Goal: Task Accomplishment & Management: Use online tool/utility

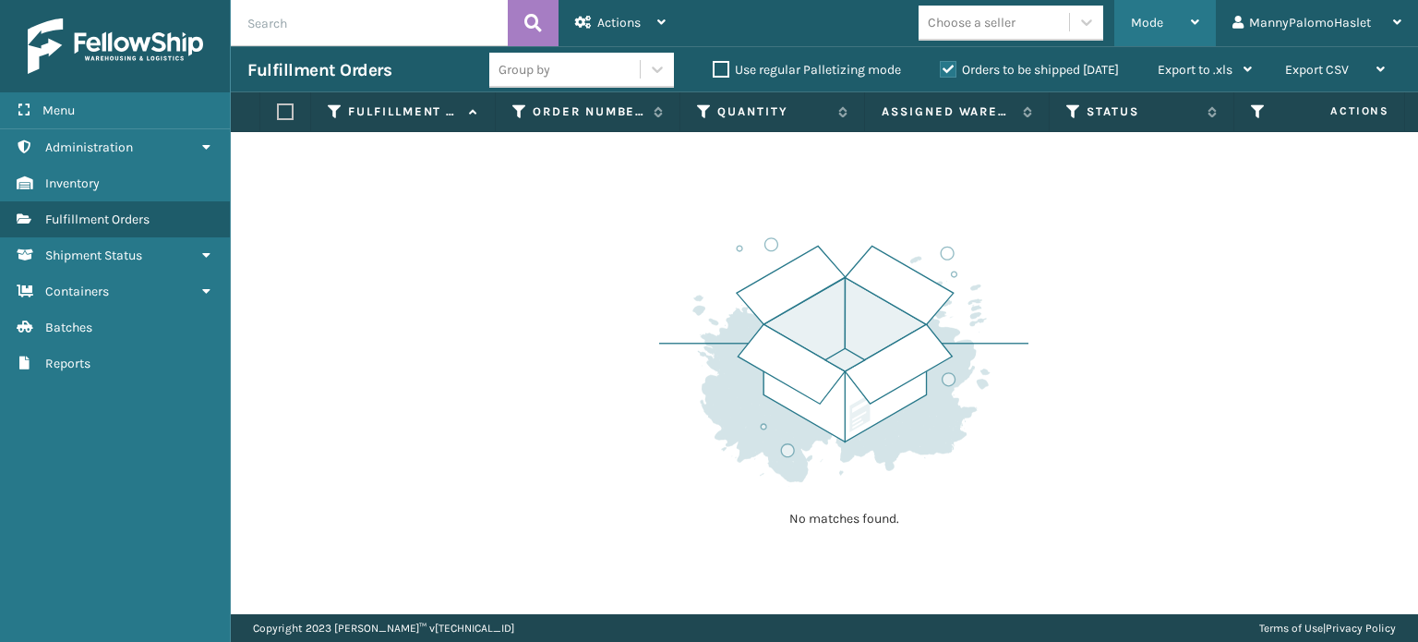
click at [1181, 20] on div "Mode" at bounding box center [1165, 23] width 68 height 46
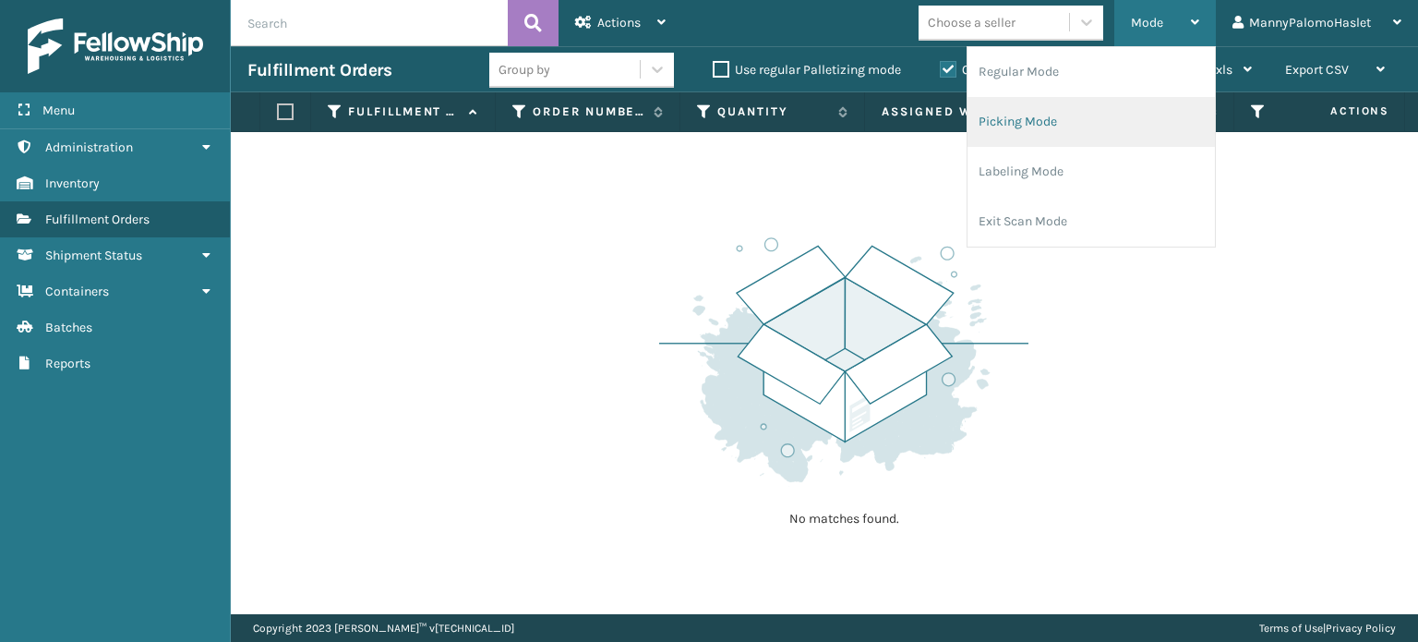
click at [1037, 128] on li "Picking Mode" at bounding box center [1091, 122] width 247 height 50
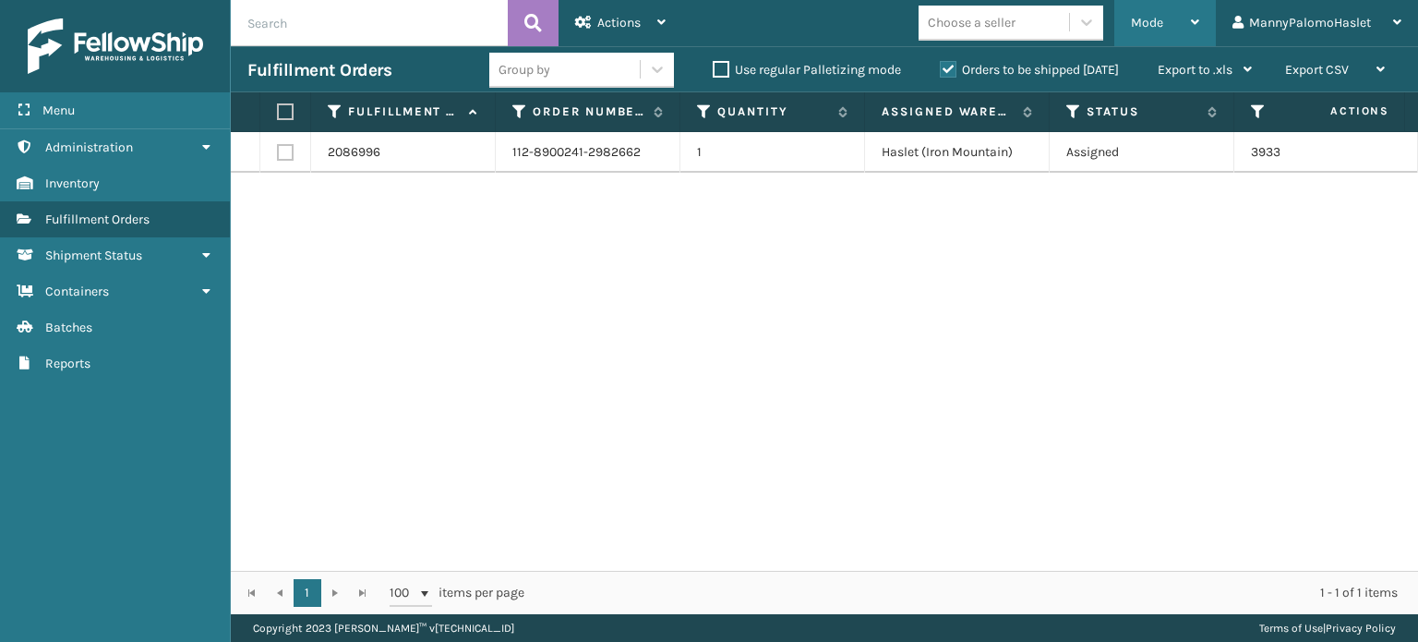
click at [1184, 21] on div "Mode" at bounding box center [1165, 23] width 68 height 46
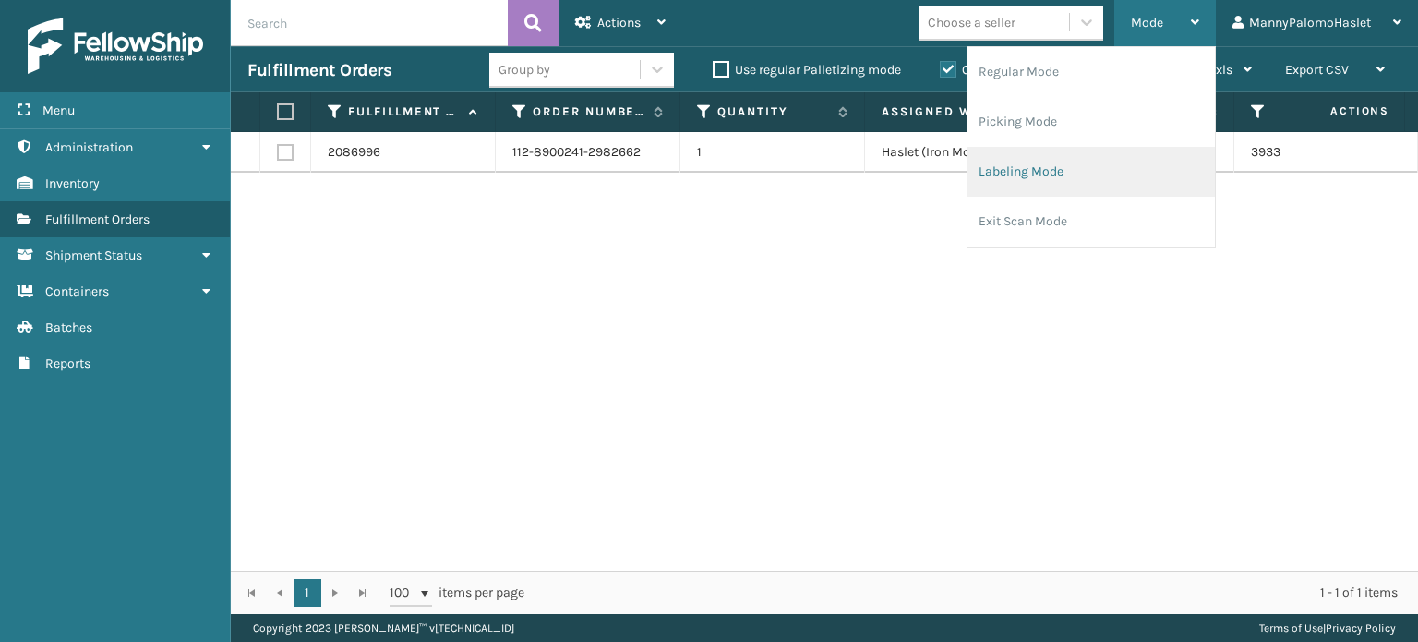
click at [1056, 180] on li "Labeling Mode" at bounding box center [1091, 172] width 247 height 50
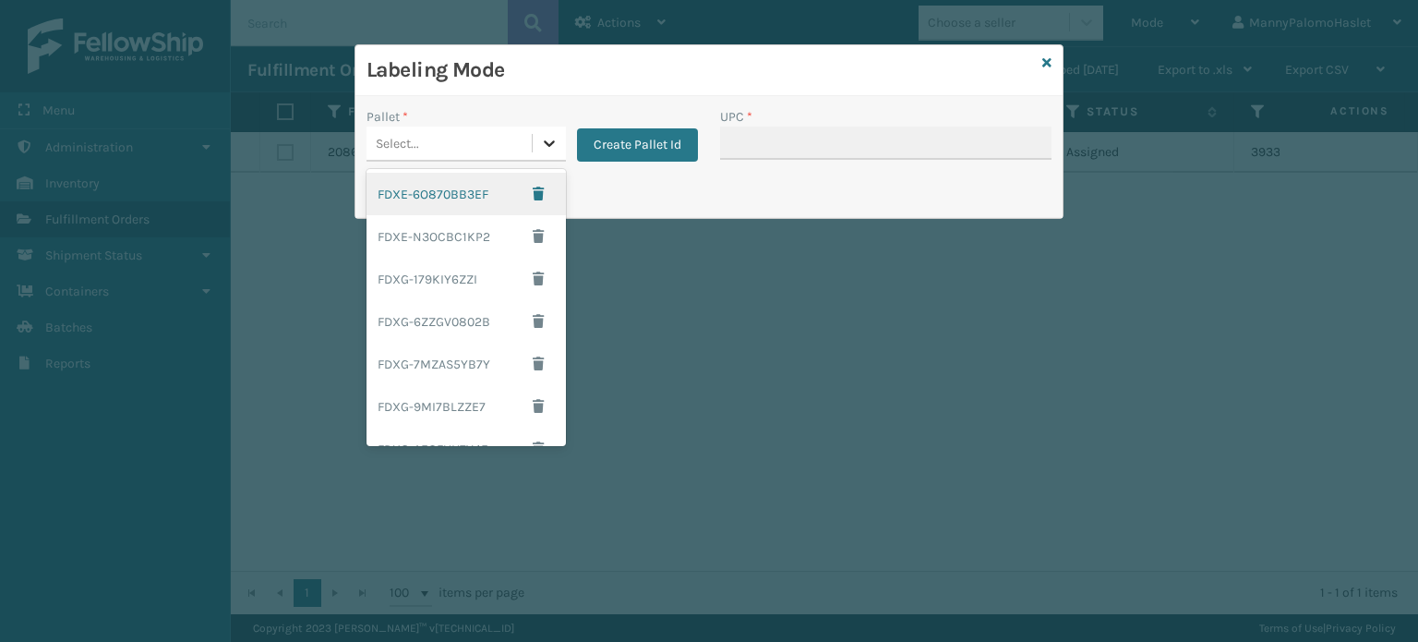
click at [552, 149] on icon at bounding box center [549, 143] width 18 height 18
click at [440, 191] on div "FDXE-6O870BB3EF" at bounding box center [466, 194] width 199 height 42
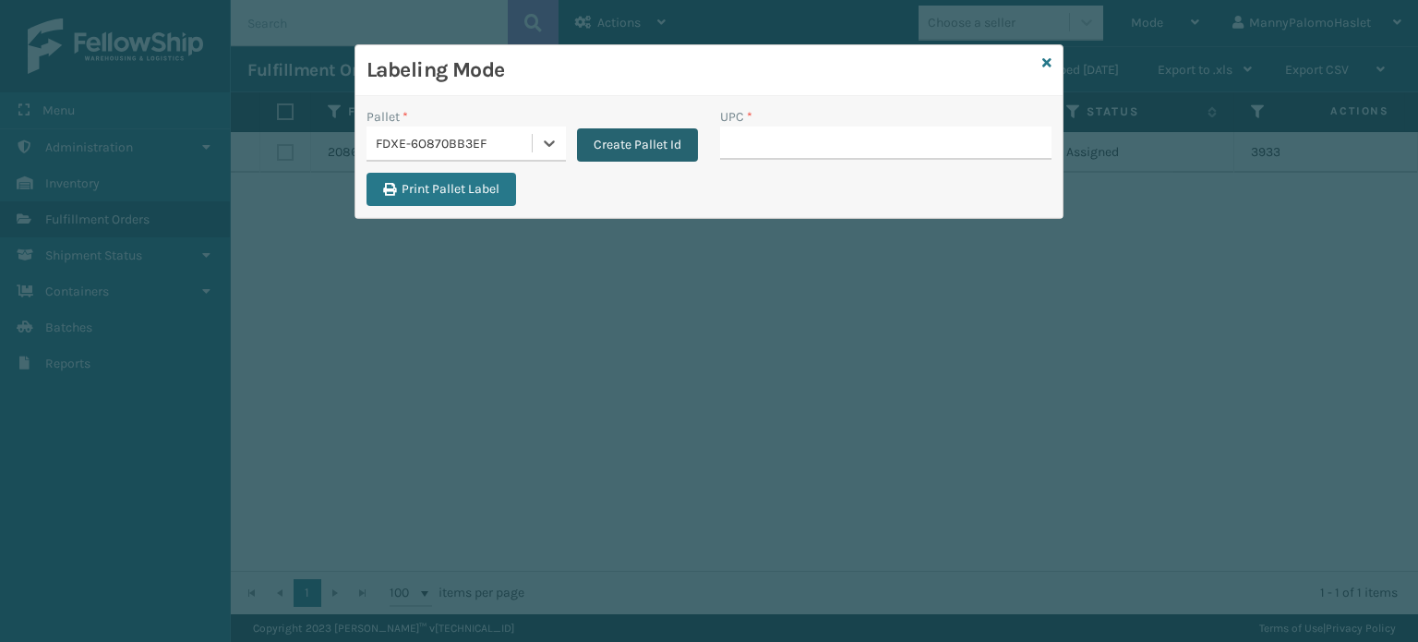
click at [612, 143] on button "Create Pallet Id" at bounding box center [637, 144] width 121 height 33
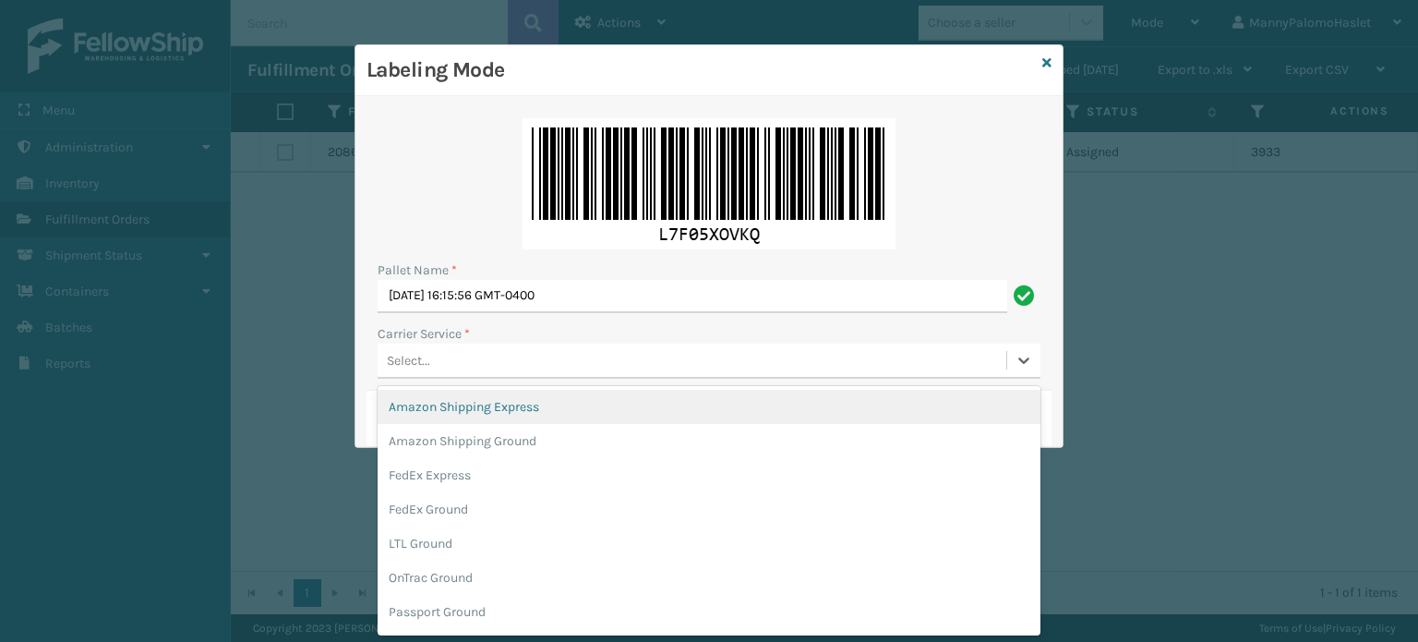
click at [601, 349] on div "Select..." at bounding box center [692, 360] width 629 height 30
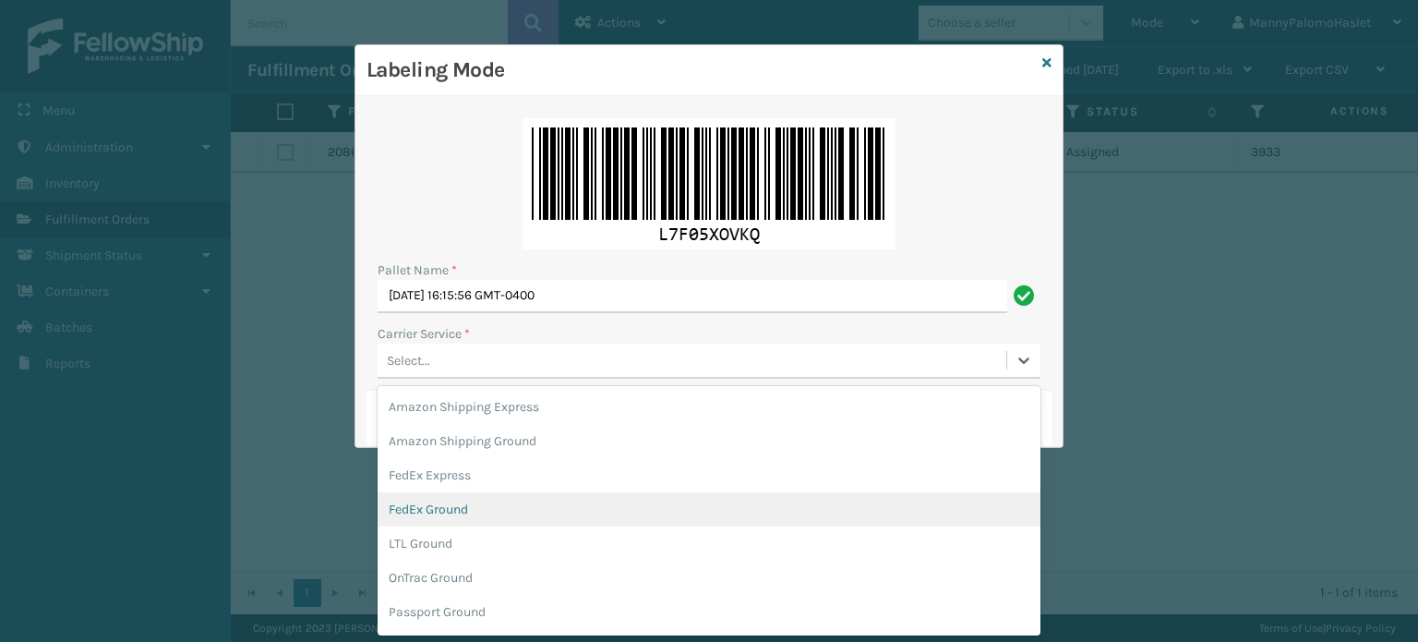
click at [706, 512] on div "FedEx Ground" at bounding box center [709, 509] width 663 height 34
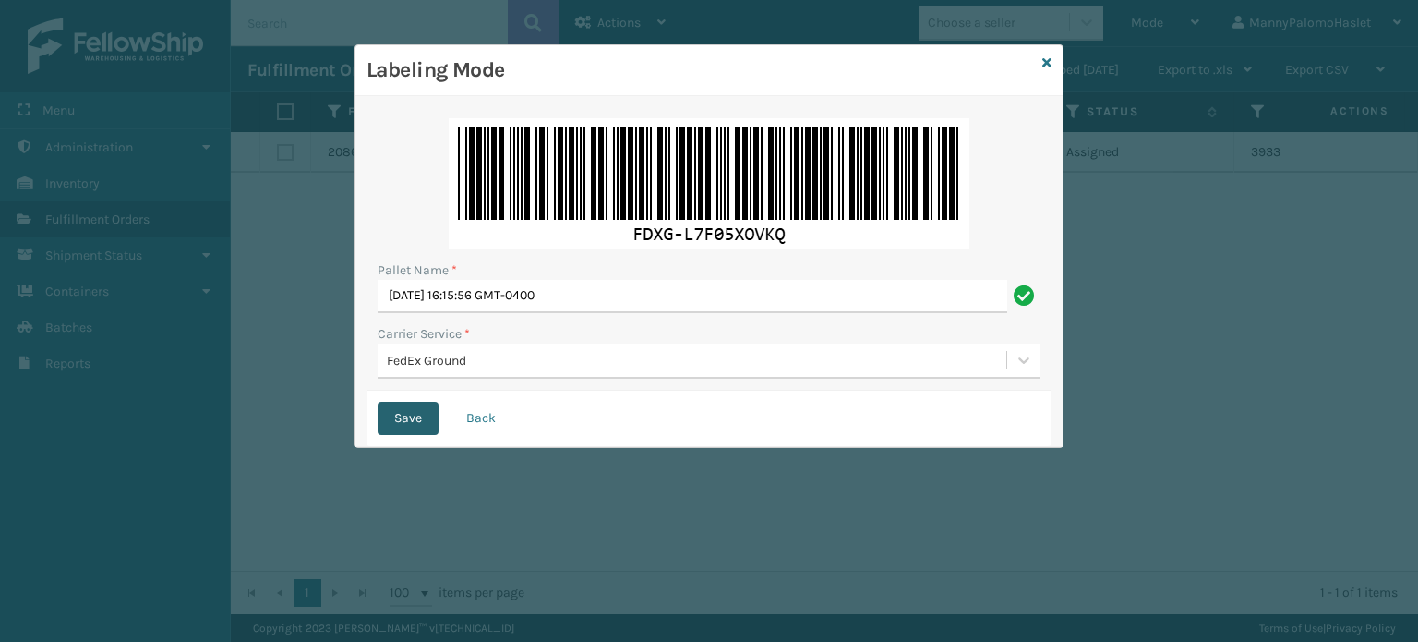
click at [413, 426] on button "Save" at bounding box center [408, 418] width 61 height 33
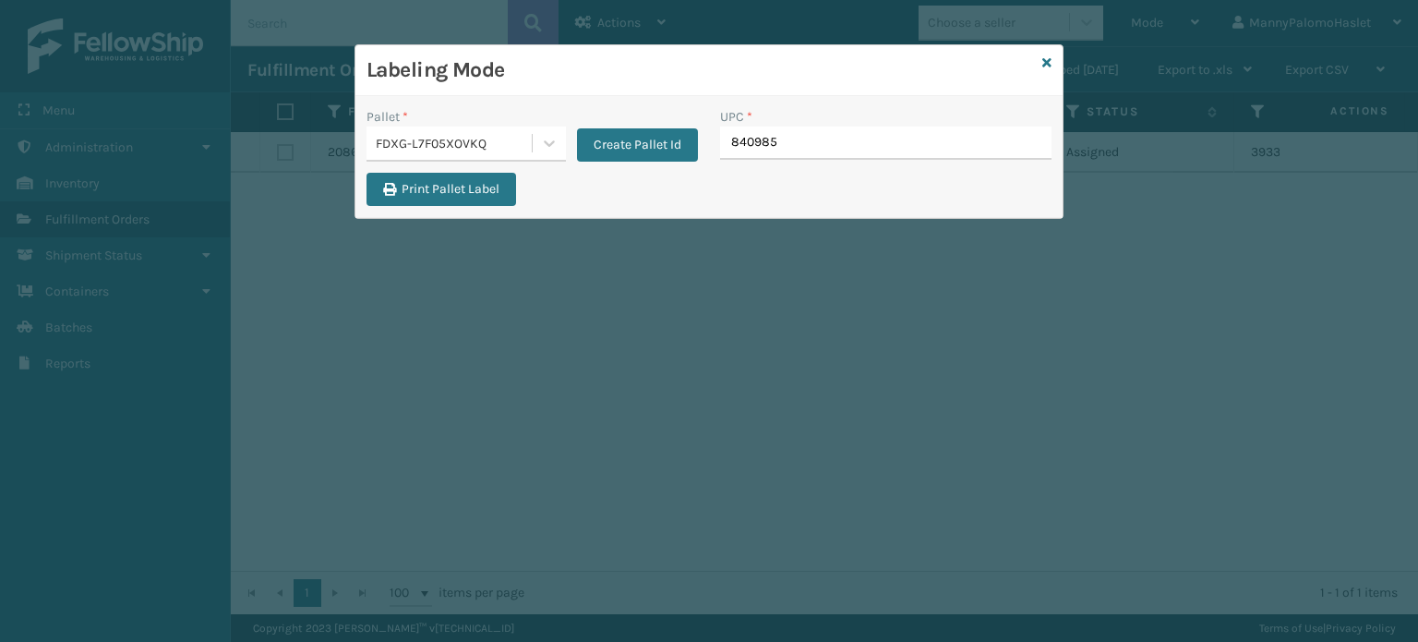
type input "8409851"
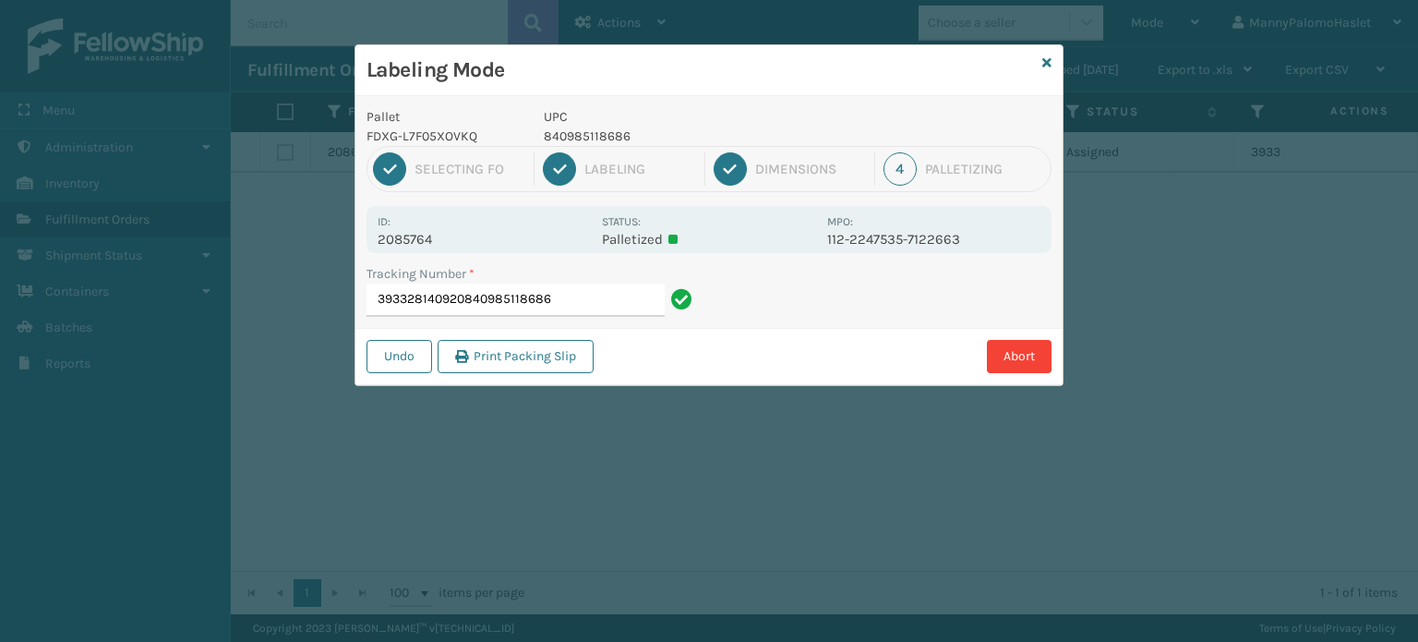
type input "393328140920840985118686"
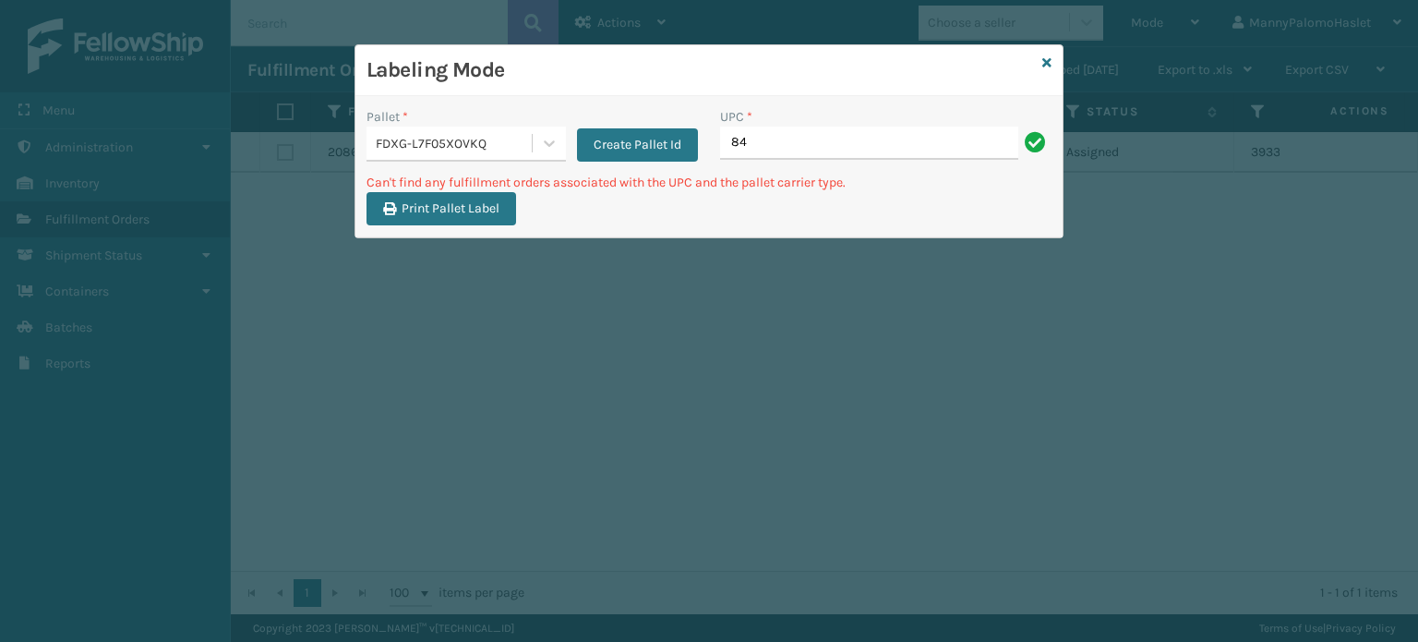
type input "8"
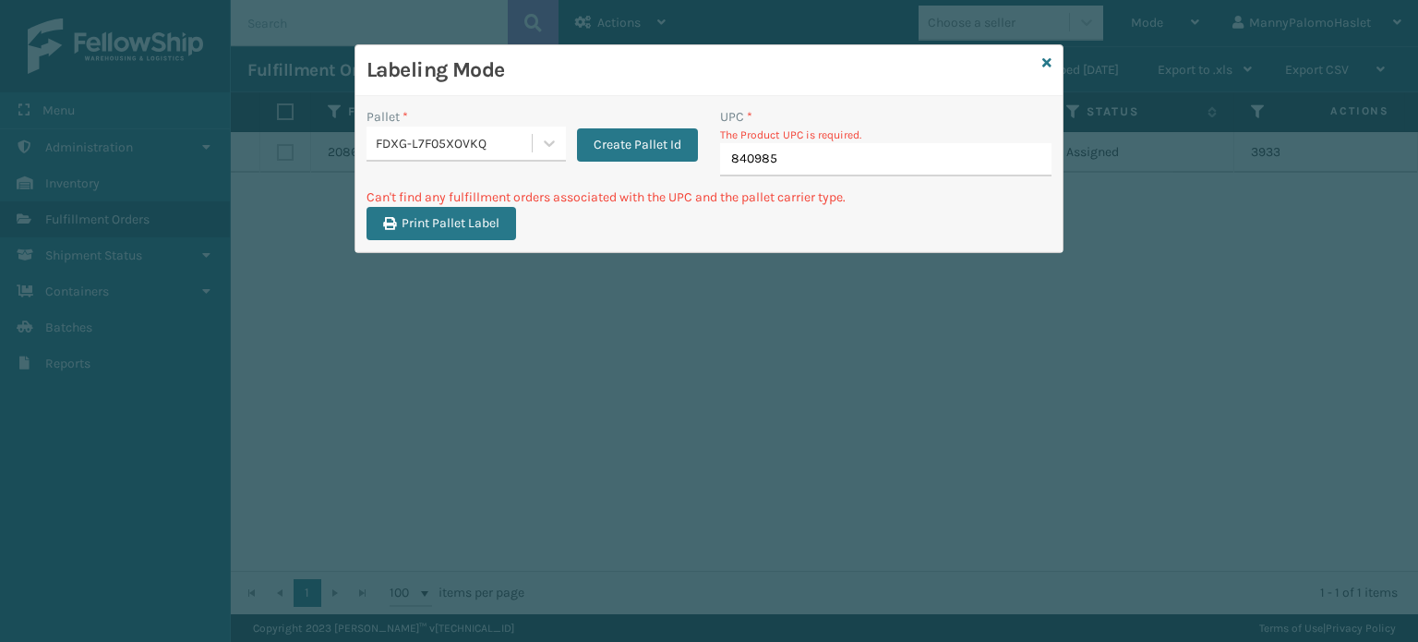
type input "8409851"
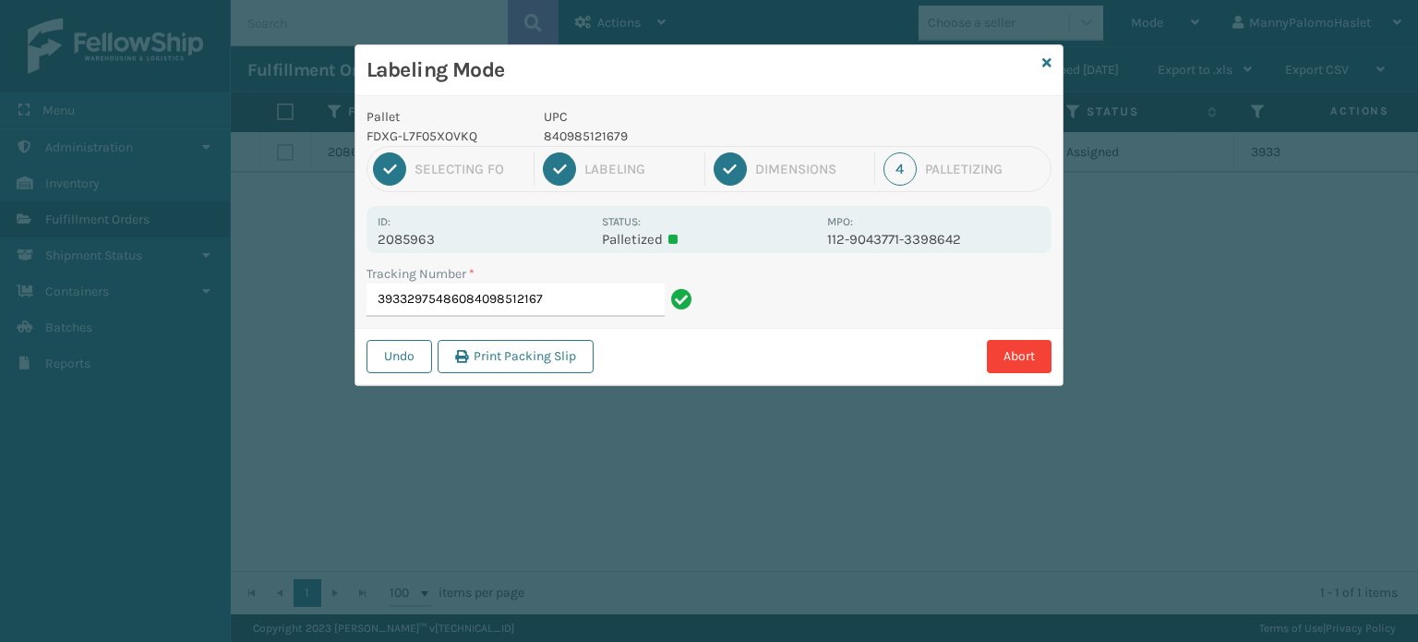
type input "393329754860840985121679"
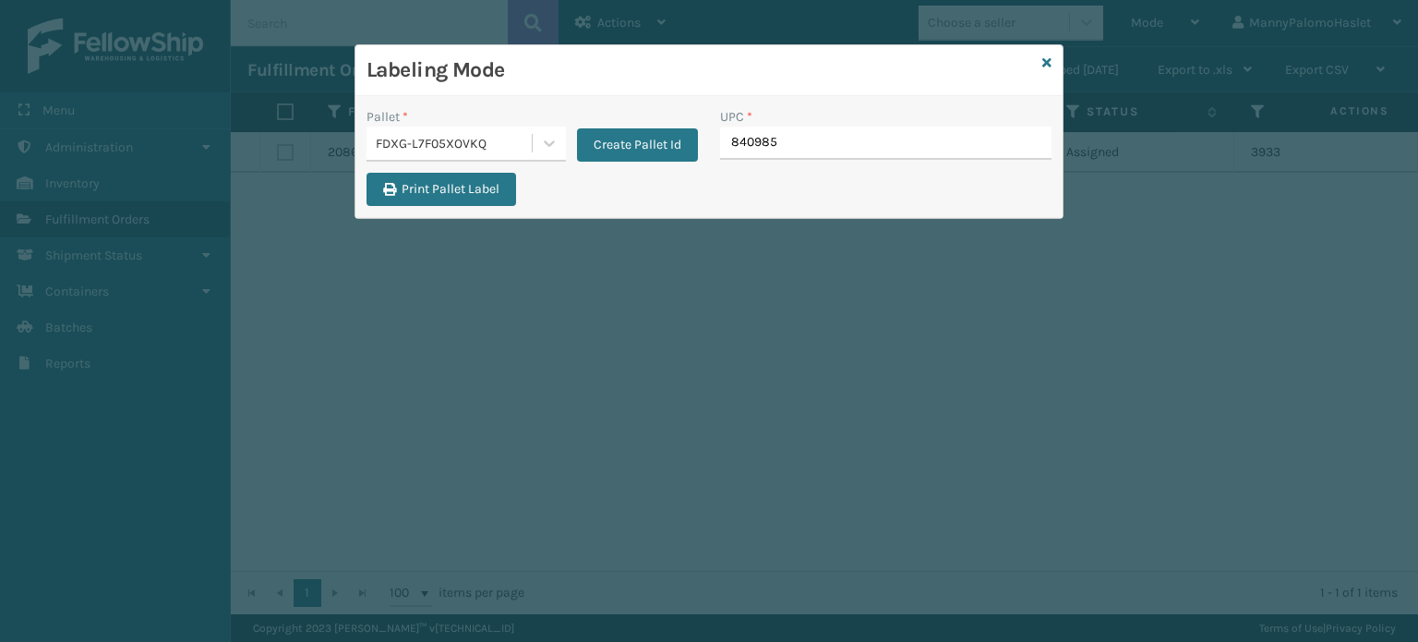
type input "8409851"
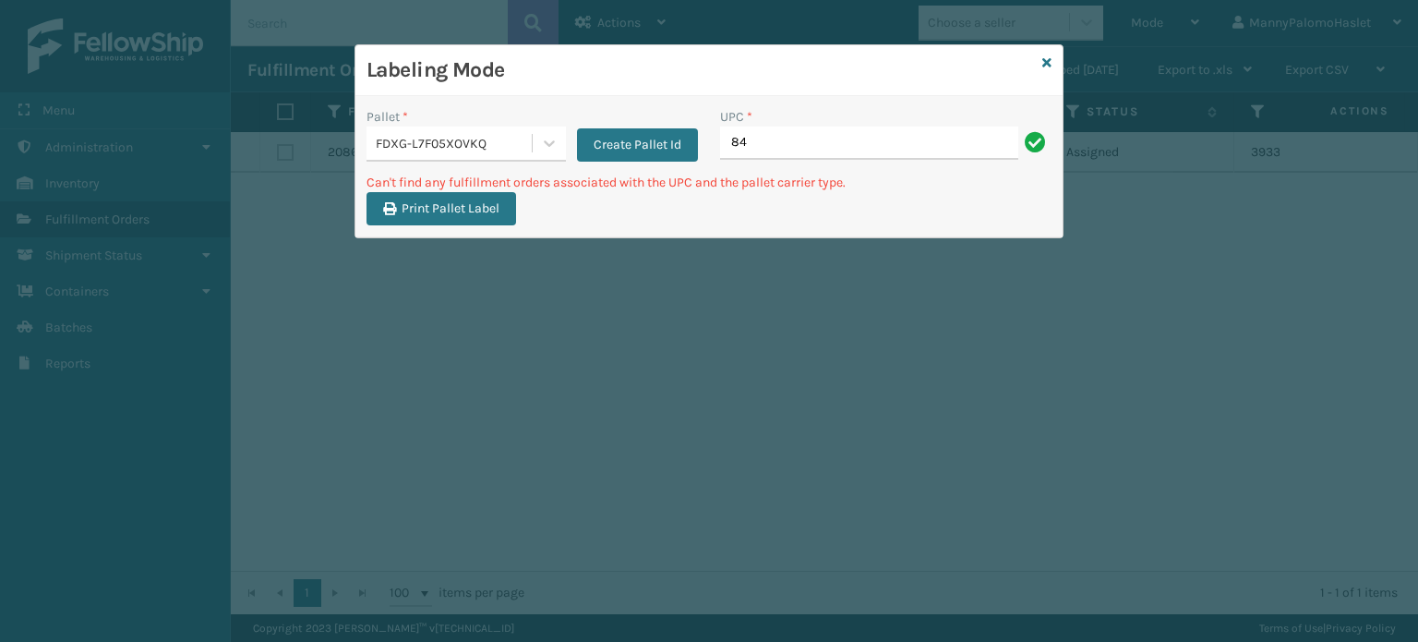
type input "8"
type input "MIL-HK612-6"
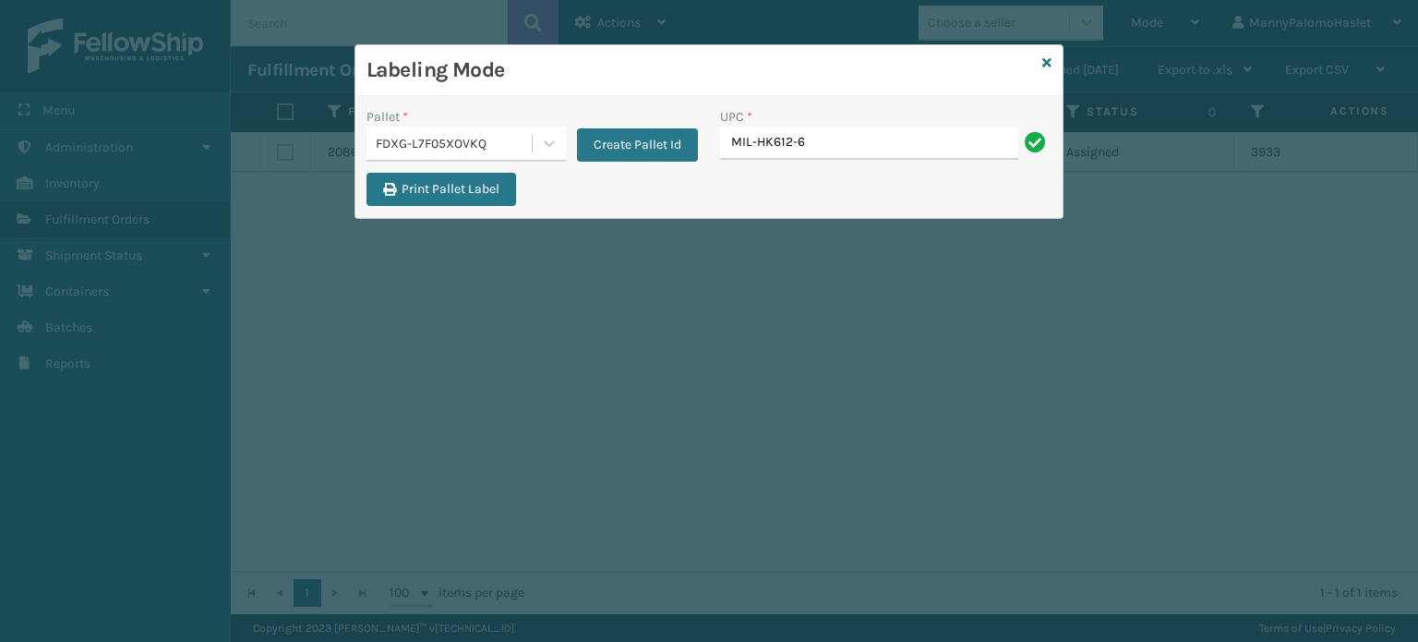
type input "MIL-HK612-6"
click at [1055, 55] on div "Labeling Mode" at bounding box center [708, 70] width 707 height 51
click at [1047, 62] on icon at bounding box center [1046, 62] width 9 height 13
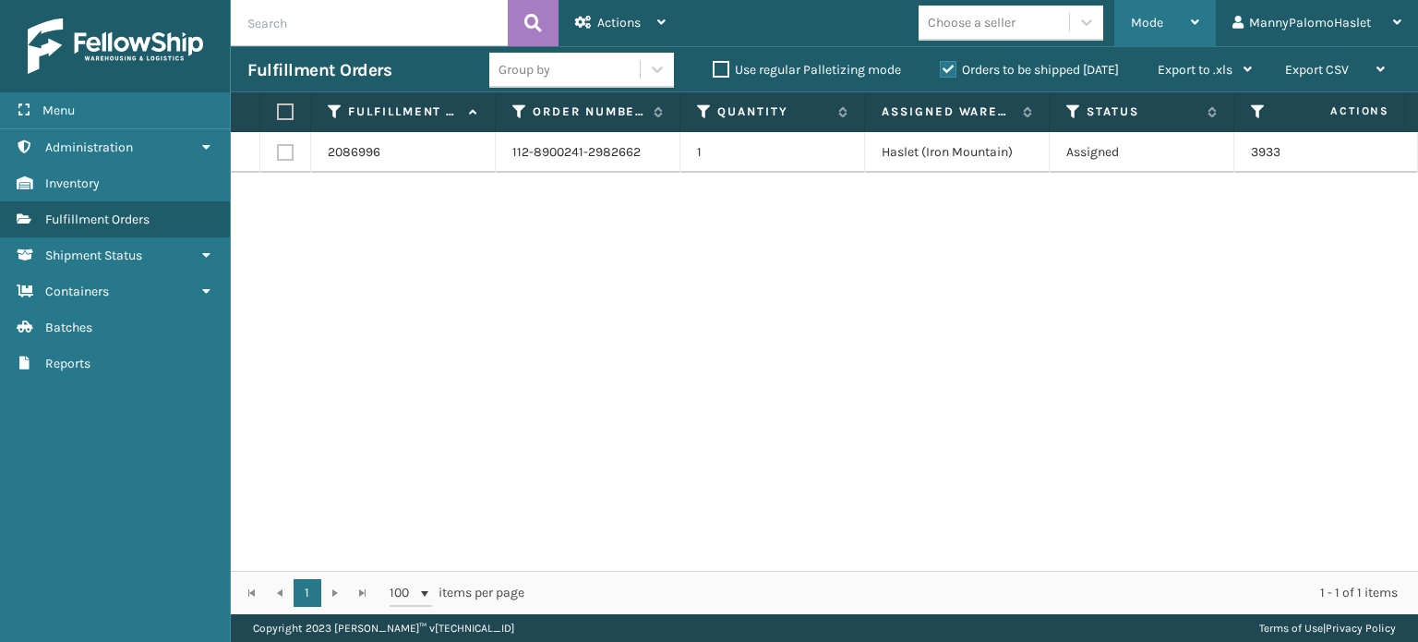
click at [1193, 18] on icon at bounding box center [1195, 22] width 8 height 13
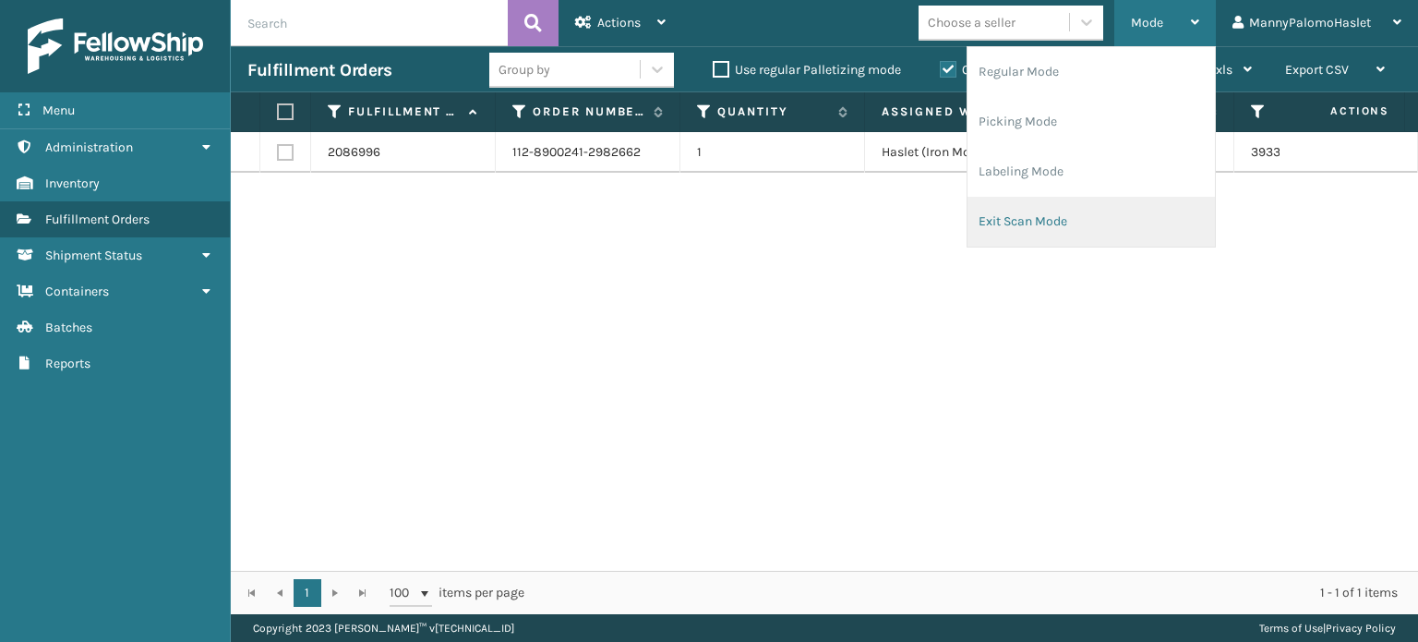
click at [1088, 206] on li "Exit Scan Mode" at bounding box center [1091, 222] width 247 height 50
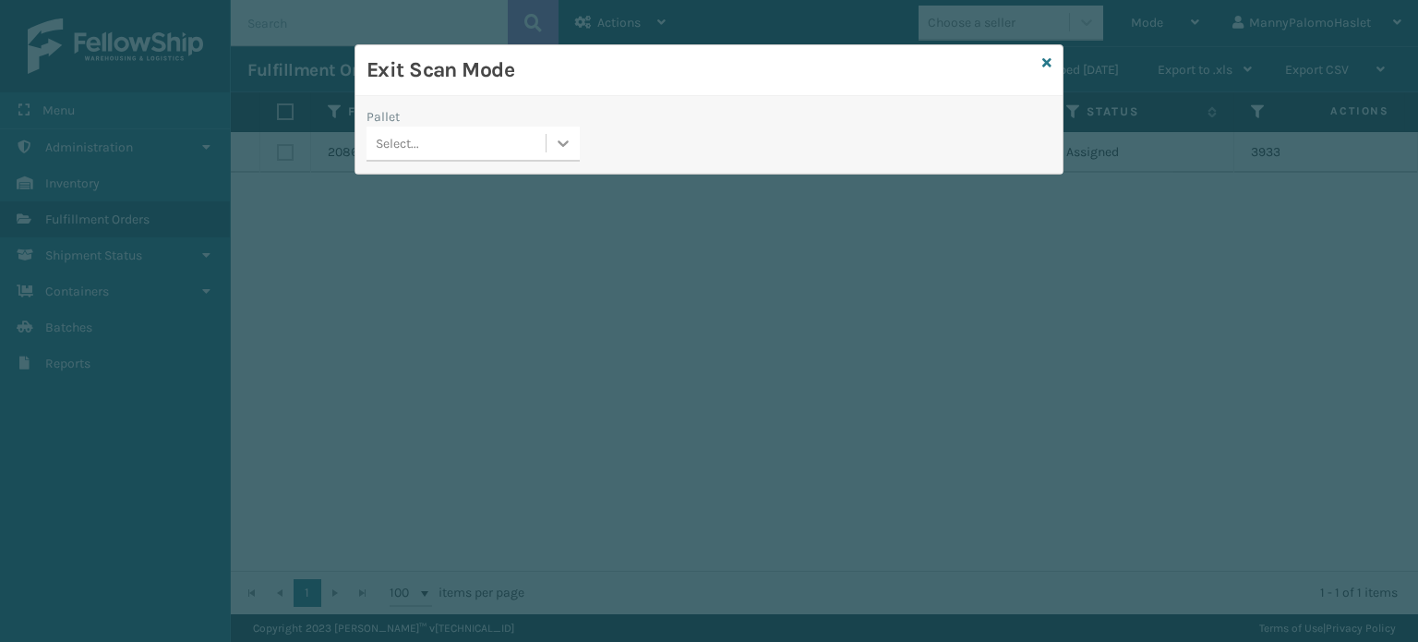
click at [548, 138] on div at bounding box center [563, 143] width 33 height 33
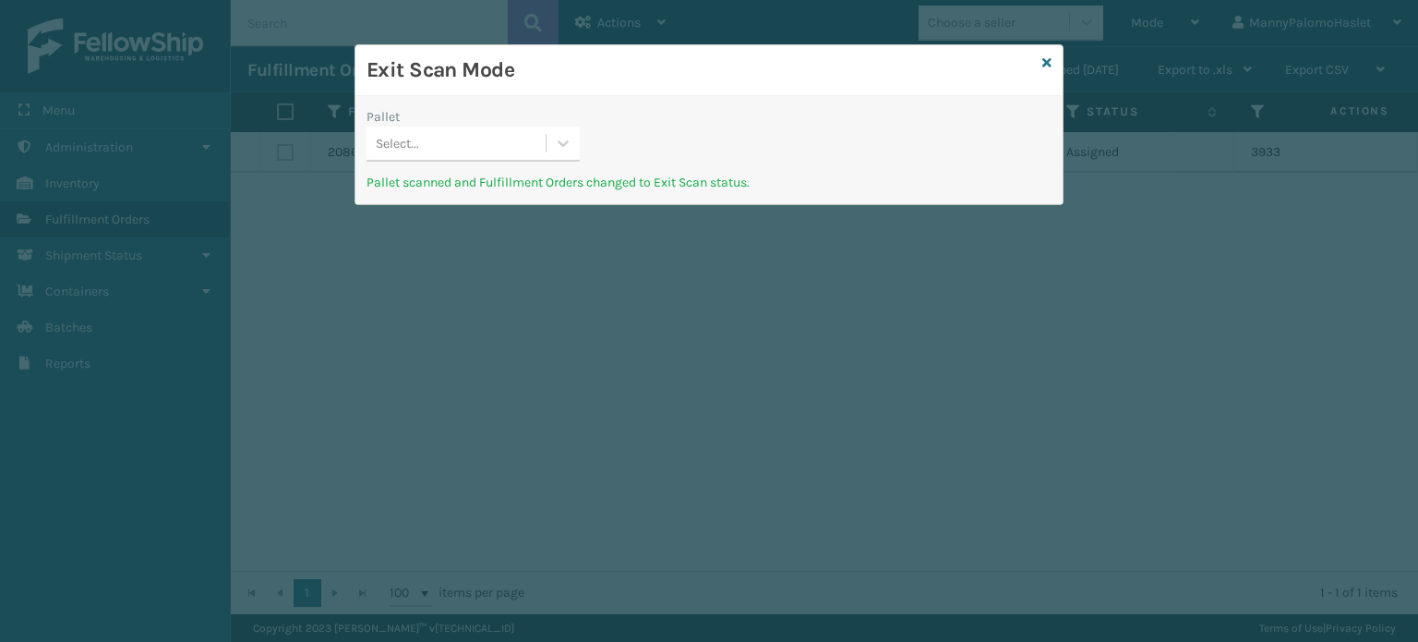
click at [1052, 83] on div "Exit Scan Mode" at bounding box center [708, 70] width 707 height 51
click at [1047, 58] on icon at bounding box center [1046, 62] width 9 height 13
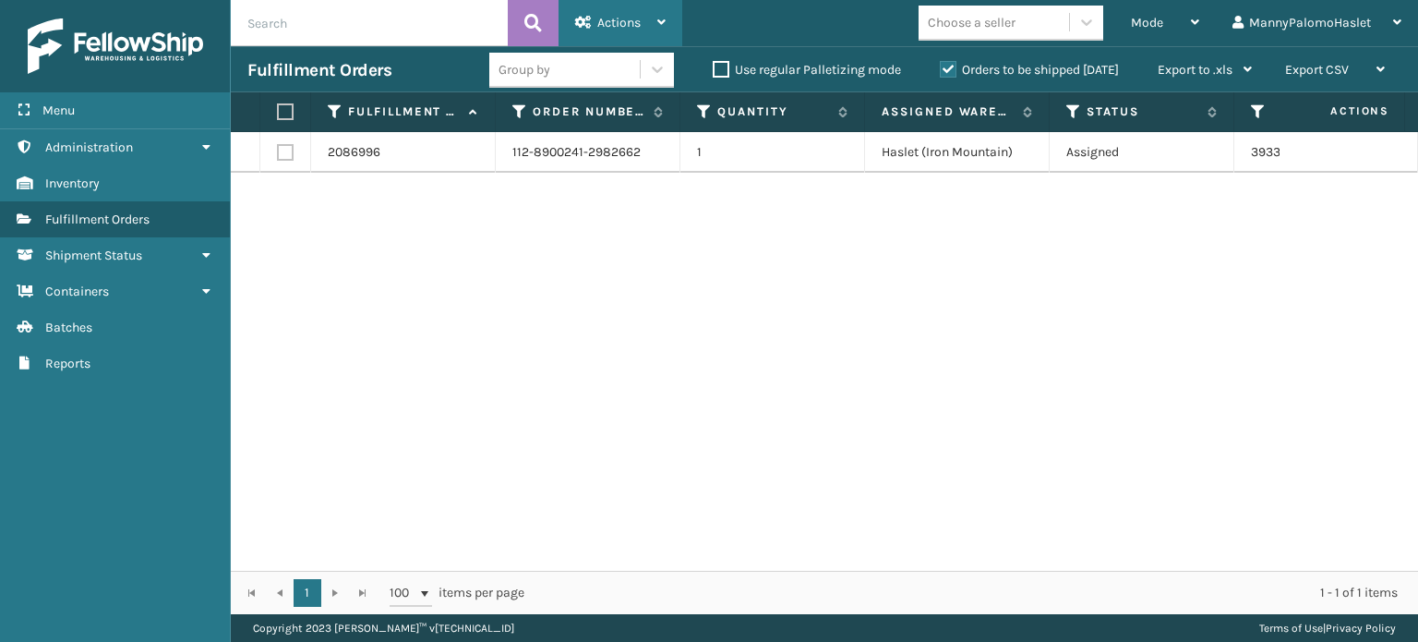
click at [629, 14] on div "Actions" at bounding box center [620, 23] width 90 height 46
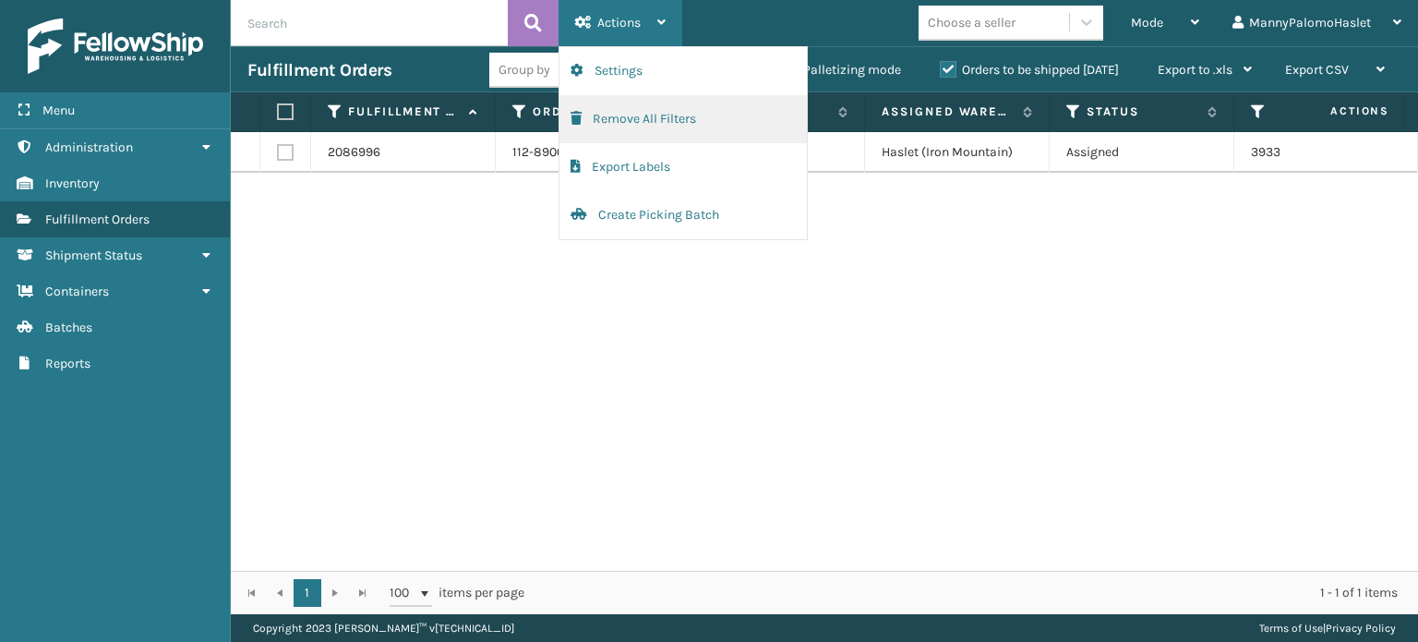
click at [693, 118] on button "Remove All Filters" at bounding box center [683, 119] width 247 height 48
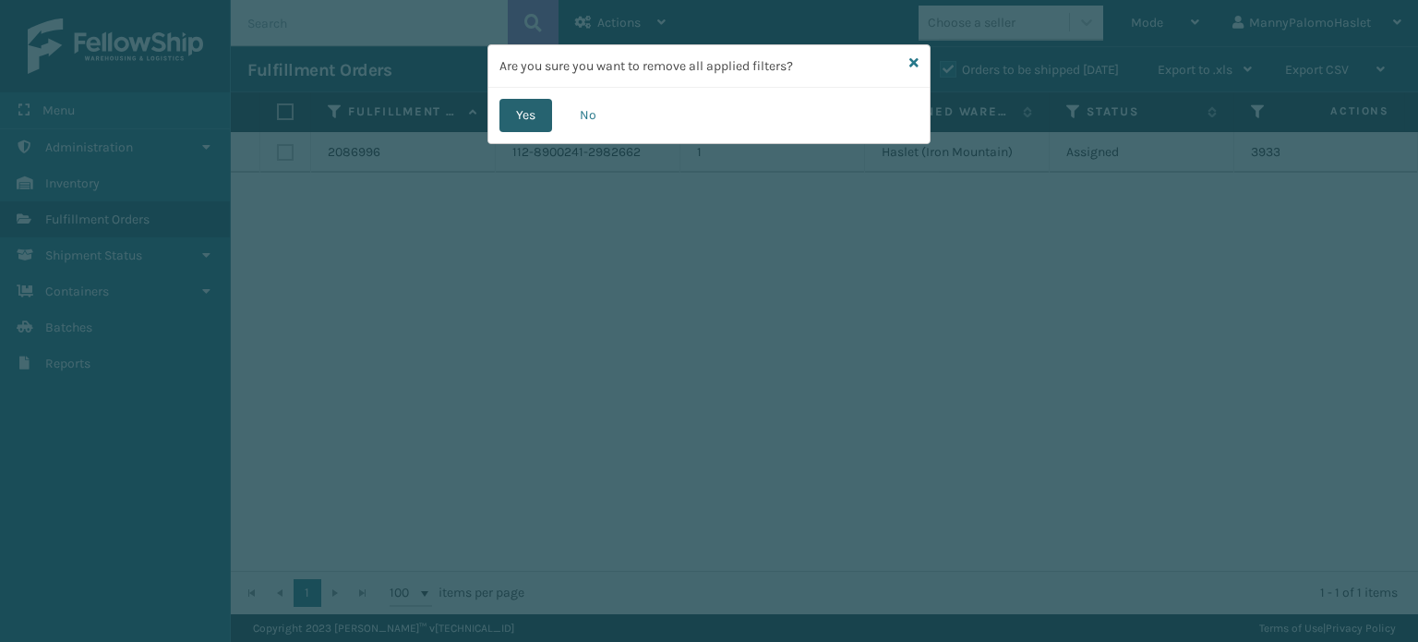
click at [531, 125] on button "Yes" at bounding box center [526, 115] width 53 height 33
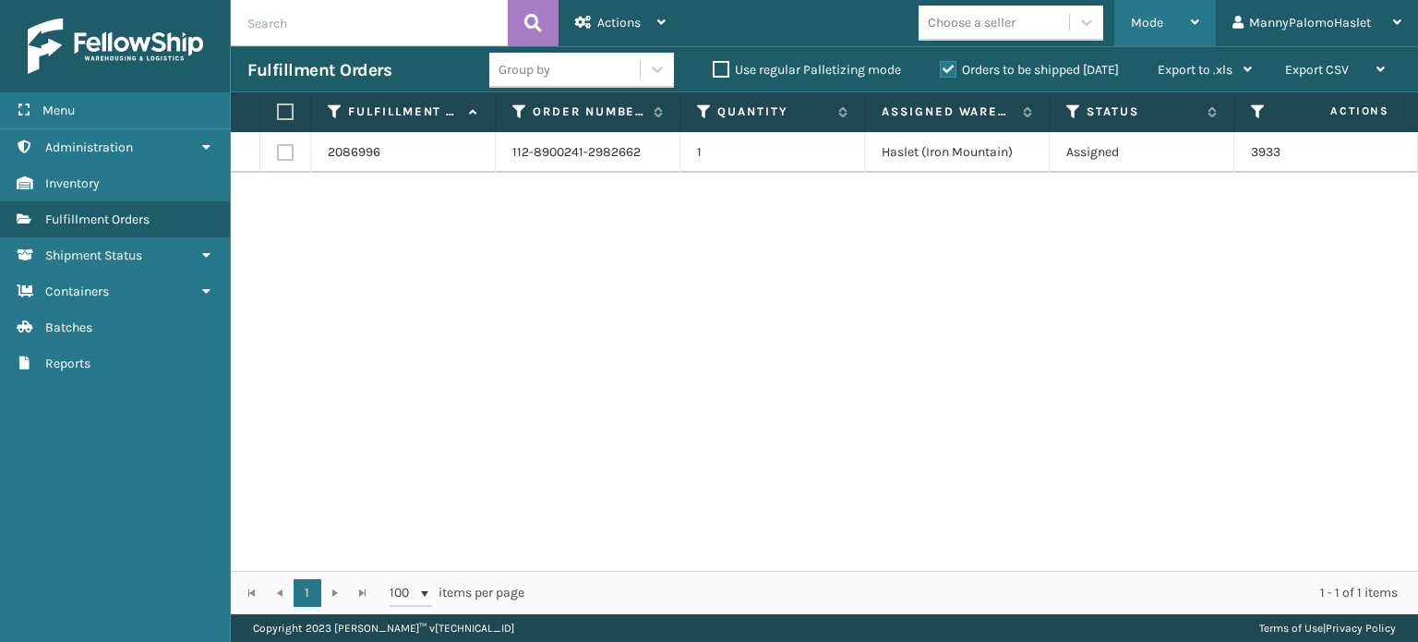
click at [1174, 20] on div "Mode" at bounding box center [1165, 23] width 68 height 46
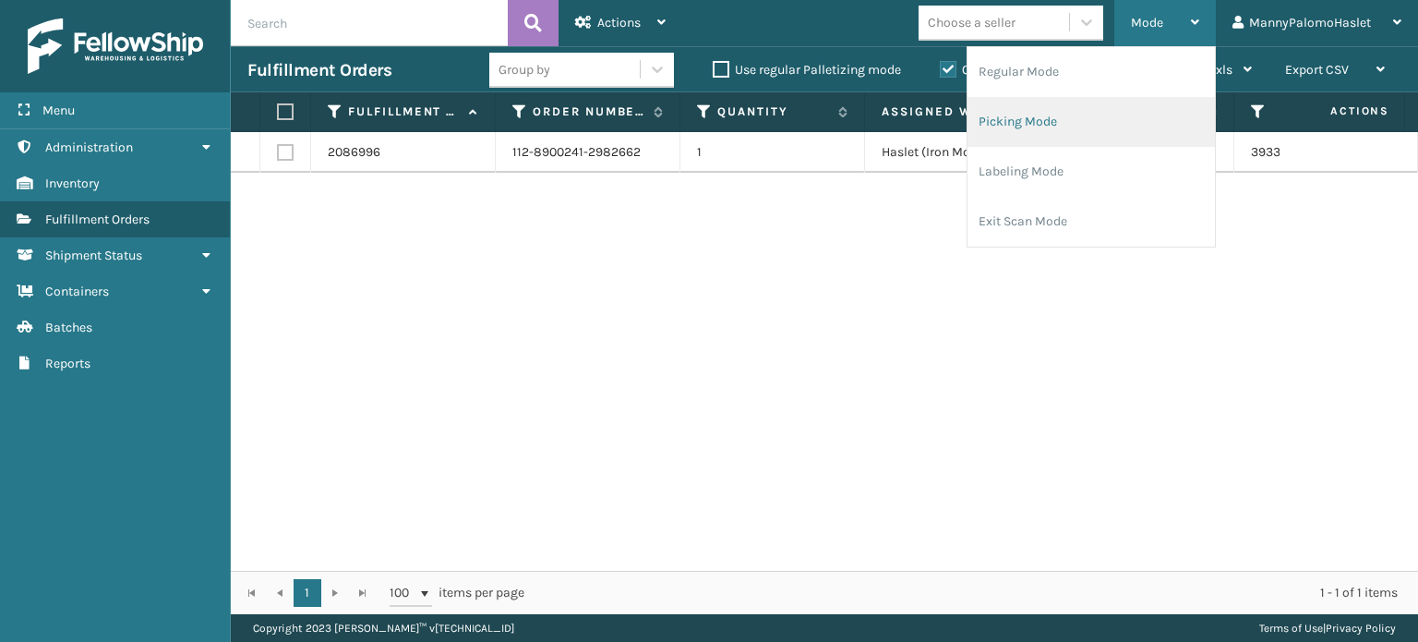
click at [1090, 127] on li "Picking Mode" at bounding box center [1091, 122] width 247 height 50
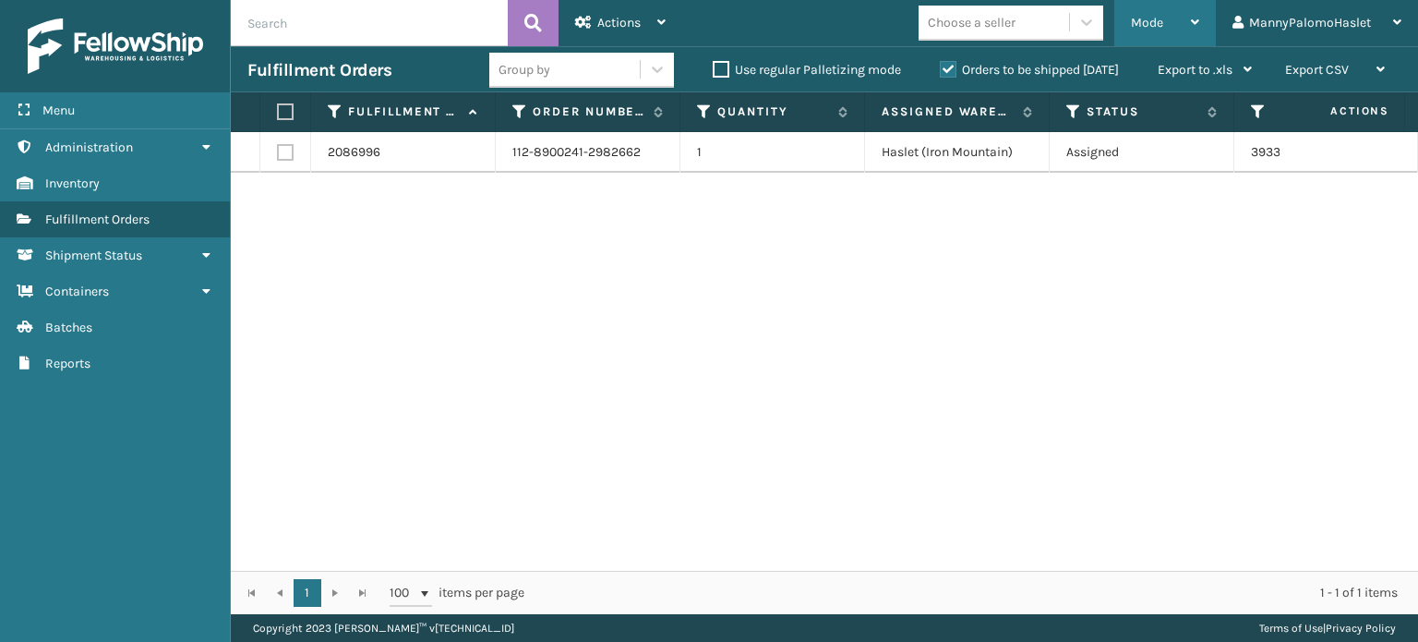
click at [1129, 12] on div "Mode Regular Mode Picking Mode Labeling Mode Exit Scan Mode" at bounding box center [1165, 23] width 102 height 46
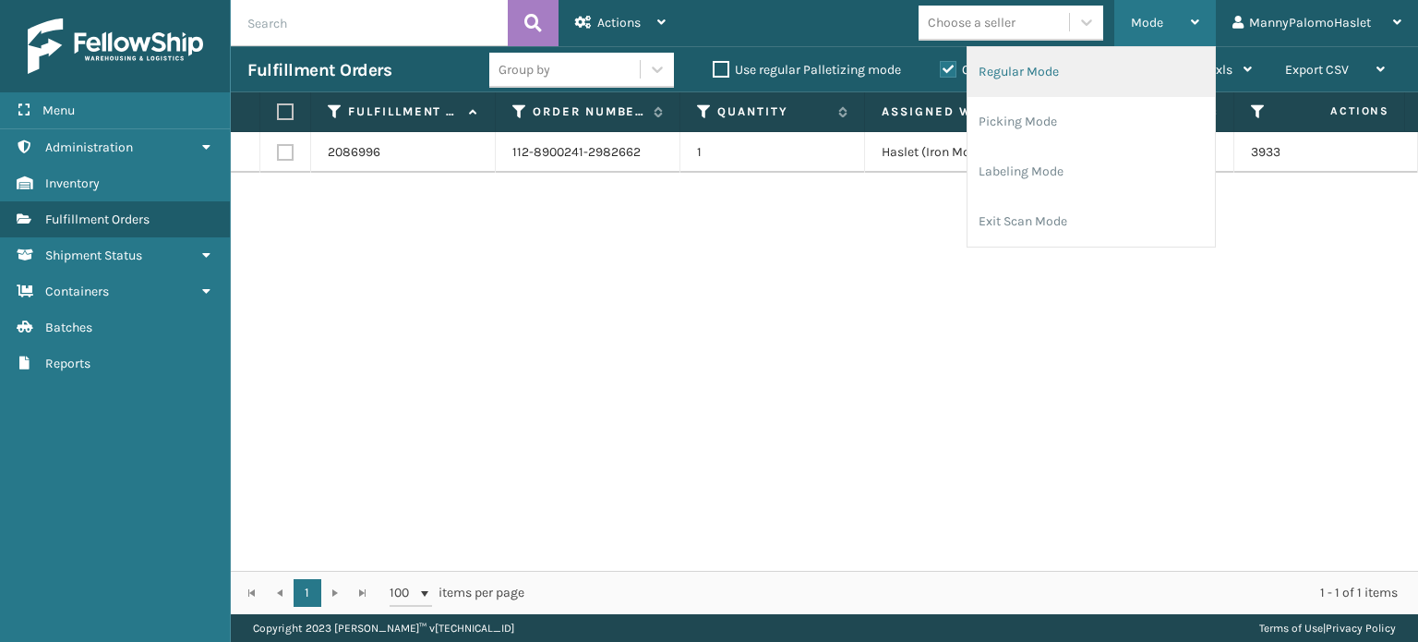
click at [1118, 77] on li "Regular Mode" at bounding box center [1091, 72] width 247 height 50
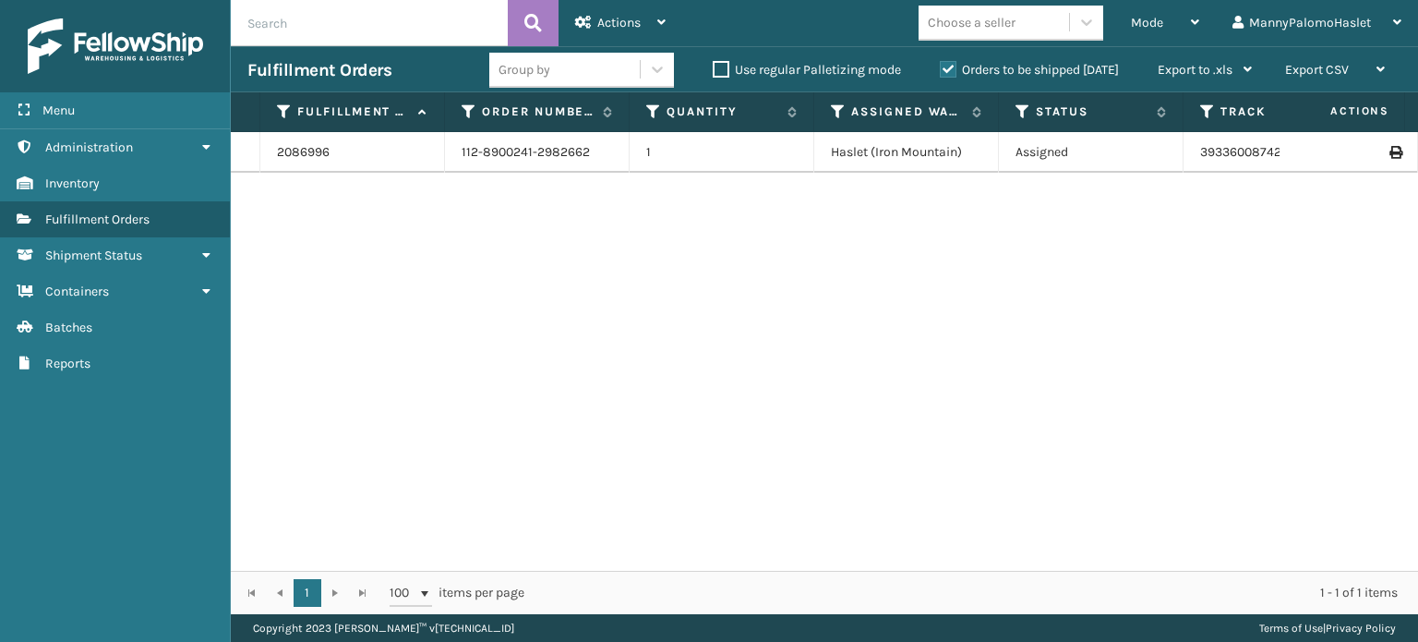
drag, startPoint x: 893, startPoint y: 575, endPoint x: 927, endPoint y: 571, distance: 34.5
click at [927, 571] on div "1 1 100 items per page 1 - 1 of 1 items" at bounding box center [824, 592] width 1187 height 43
